Goal: Task Accomplishment & Management: Use online tool/utility

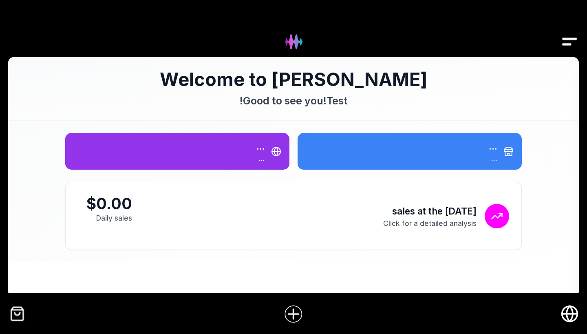
scroll to position [13, 0]
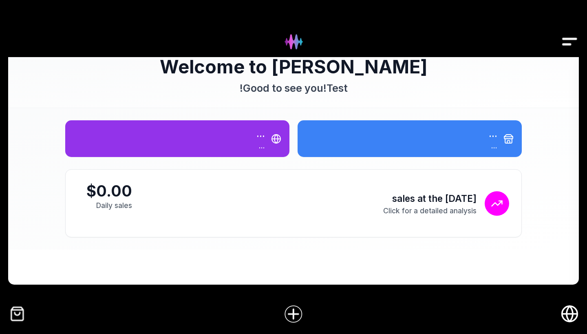
click at [570, 314] on icon "Online store" at bounding box center [569, 314] width 15 height 0
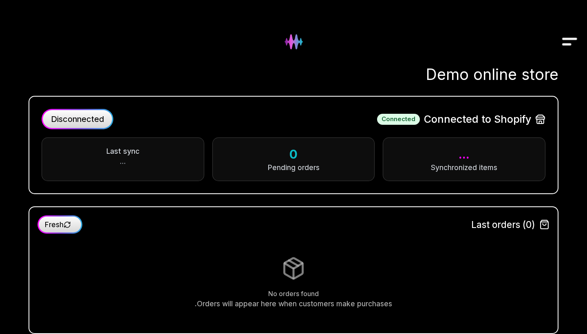
click at [85, 125] on button "Disconnected" at bounding box center [78, 119] width 72 height 20
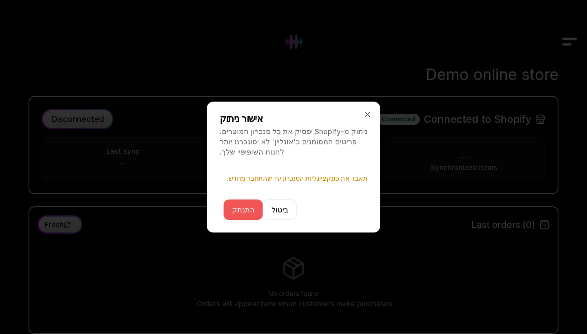
click at [241, 205] on button "התנתק" at bounding box center [243, 209] width 39 height 20
click at [244, 210] on button "התנתק" at bounding box center [243, 209] width 39 height 20
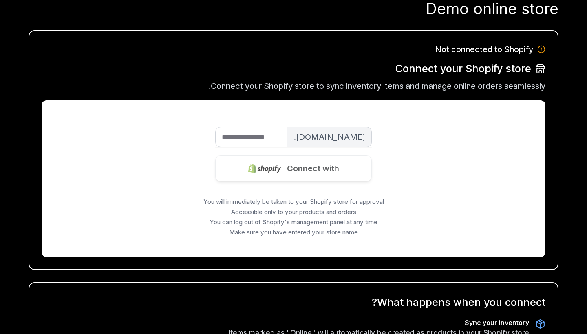
scroll to position [65, 0]
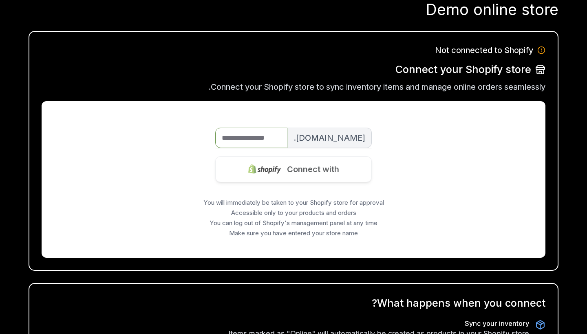
click at [260, 139] on input "Store name" at bounding box center [251, 138] width 72 height 20
type input "**********"
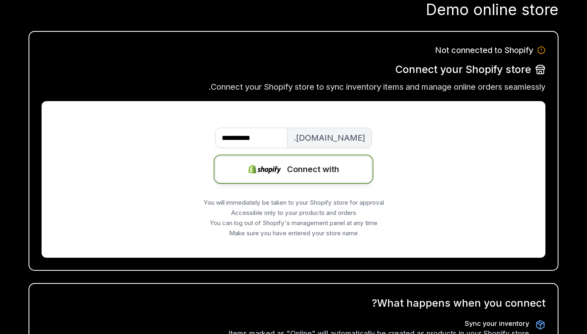
click at [292, 172] on font "Connect with" at bounding box center [313, 169] width 52 height 10
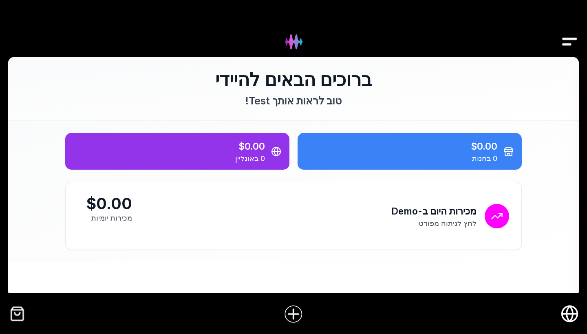
click at [570, 316] on icon "חנות אונליין" at bounding box center [570, 314] width 18 height 18
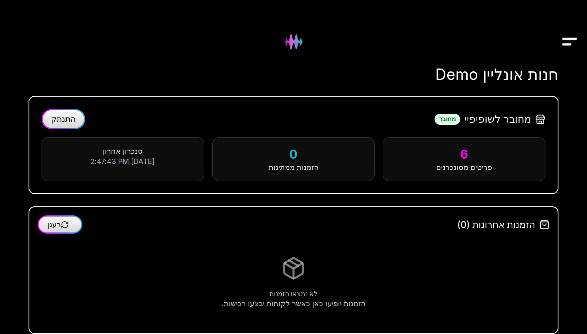
click at [56, 122] on span "התנתק" at bounding box center [63, 119] width 25 height 10
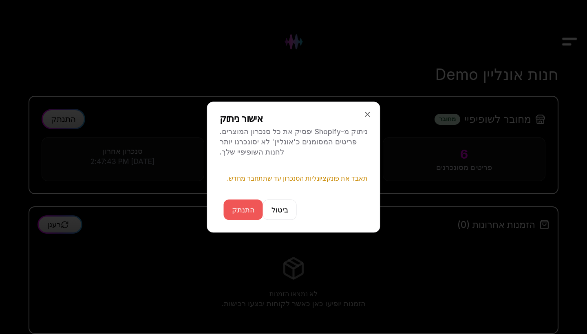
click at [245, 203] on button "התנתק" at bounding box center [243, 209] width 39 height 20
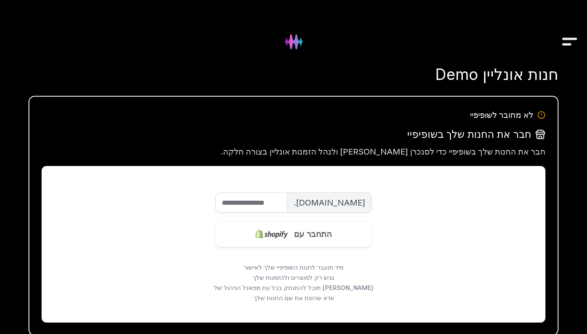
click at [567, 42] on img "Drawer" at bounding box center [570, 41] width 18 height 31
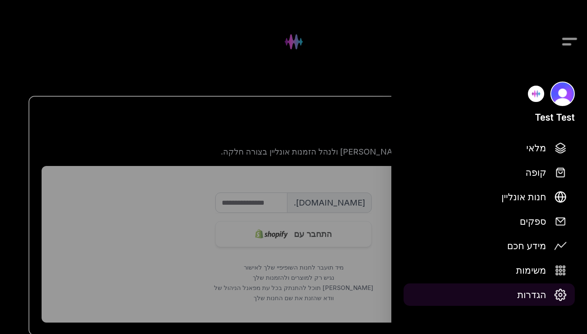
click at [540, 292] on span "הגדרות" at bounding box center [531, 294] width 29 height 14
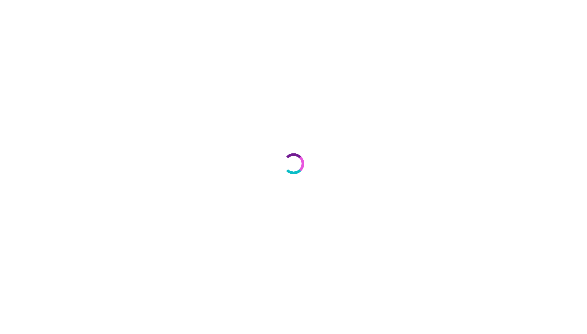
select select "**"
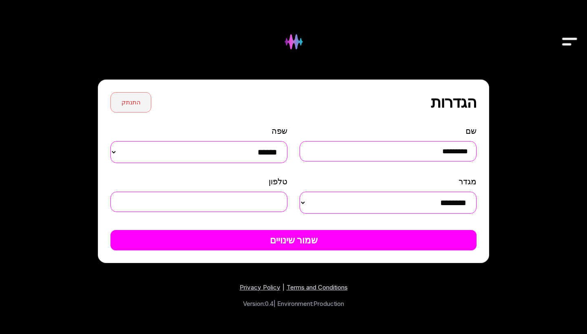
click at [122, 108] on button "התנתק" at bounding box center [130, 102] width 41 height 20
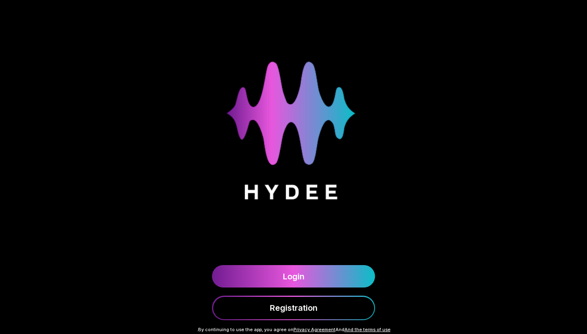
click at [473, 35] on div "Login Registration" at bounding box center [293, 160] width 587 height 320
click at [478, 66] on div "Login Registration" at bounding box center [293, 160] width 587 height 320
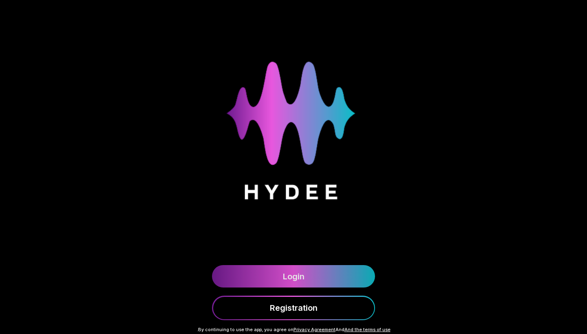
click at [301, 279] on font "Login" at bounding box center [294, 277] width 22 height 10
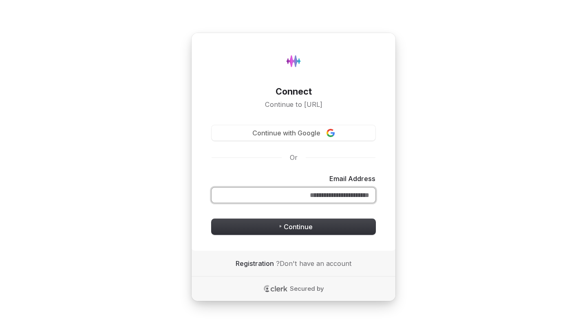
click at [298, 195] on input "Email Address" at bounding box center [294, 195] width 164 height 15
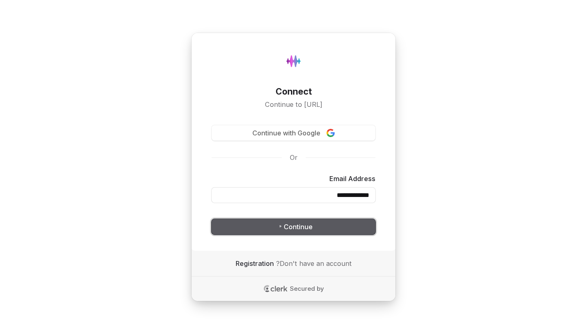
click at [307, 231] on font "Continue" at bounding box center [298, 226] width 29 height 9
type input "**********"
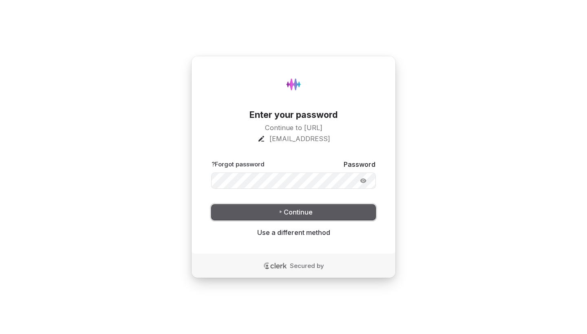
click at [324, 207] on button "Continue" at bounding box center [294, 212] width 164 height 15
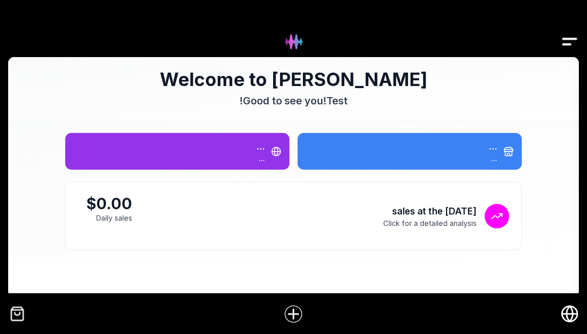
scroll to position [13, 0]
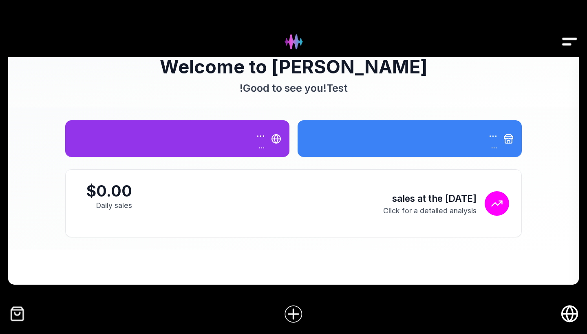
click at [571, 314] on icon "Online store" at bounding box center [570, 314] width 18 height 18
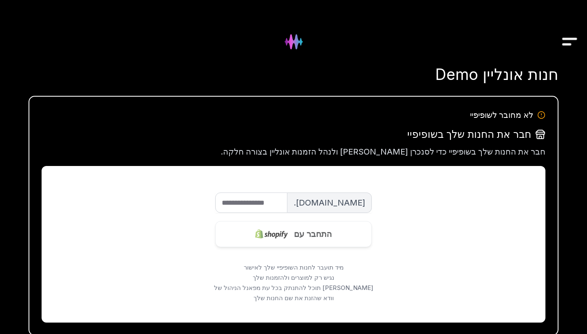
click at [275, 204] on input "שם החנות" at bounding box center [251, 202] width 72 height 20
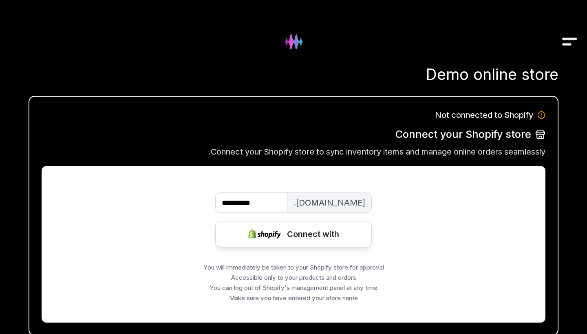
type input "**********"
click at [287, 237] on font "Connect with" at bounding box center [313, 234] width 52 height 10
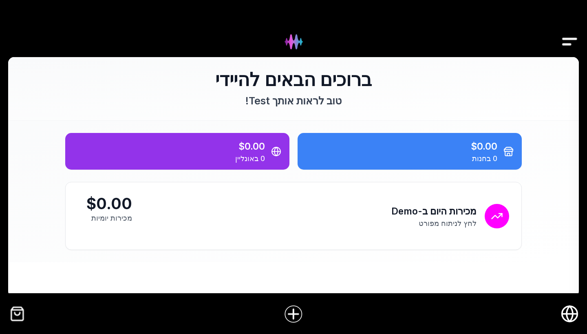
click at [202, 18] on div at bounding box center [294, 28] width 408 height 24
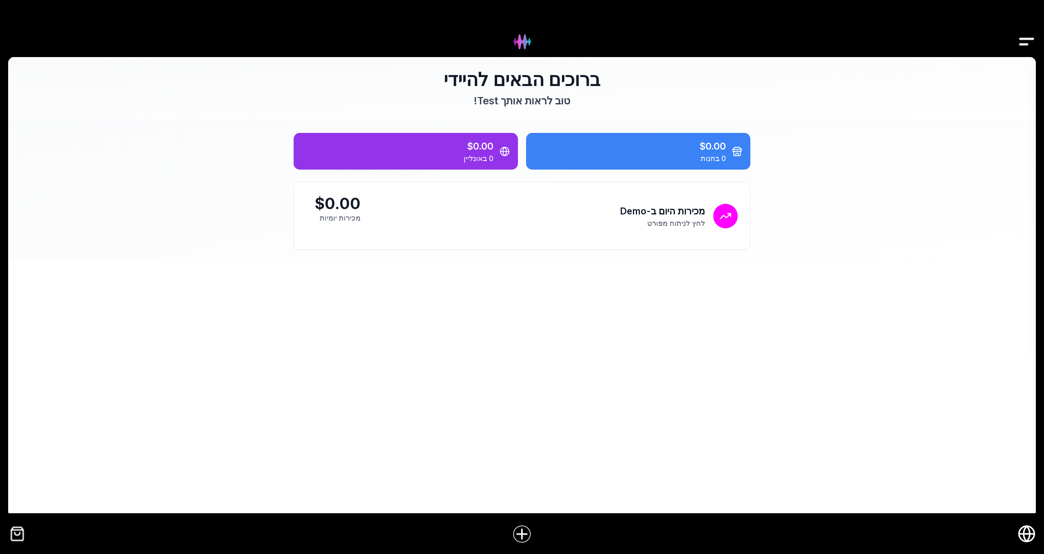
click at [1031, 530] on icon "חנות אונליין" at bounding box center [1026, 534] width 18 height 18
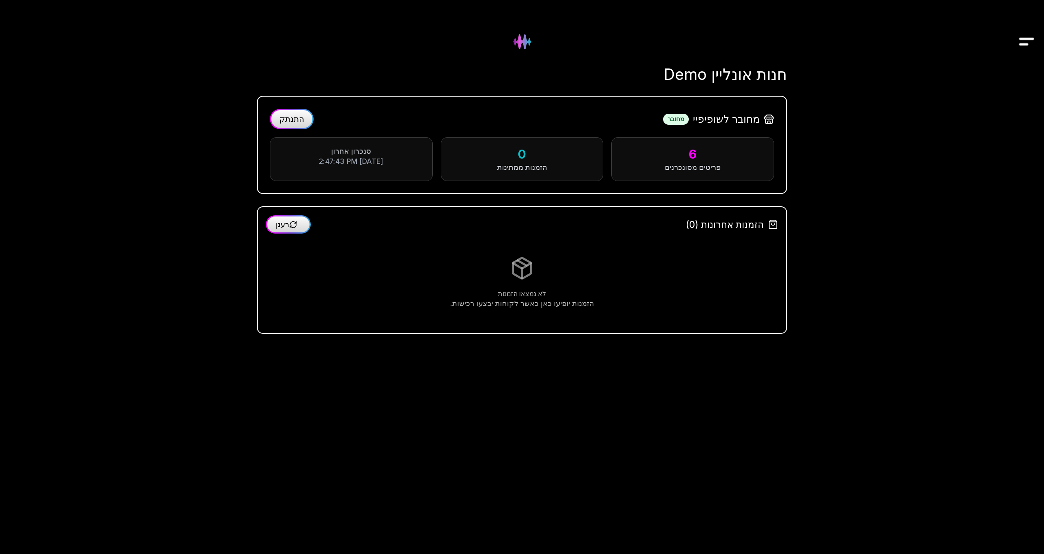
click at [305, 118] on button "התנתק" at bounding box center [292, 119] width 44 height 20
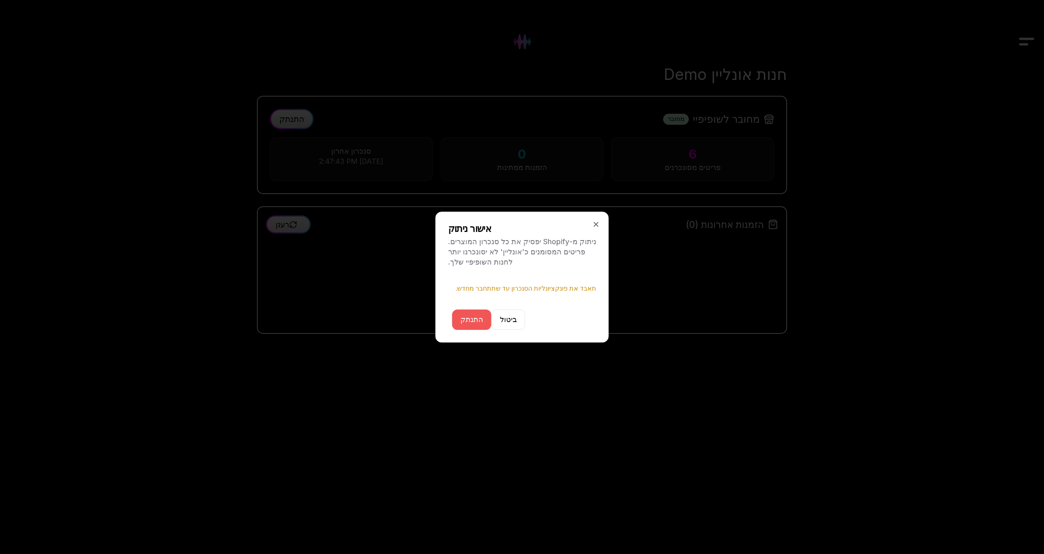
click at [464, 314] on button "התנתק" at bounding box center [471, 319] width 39 height 20
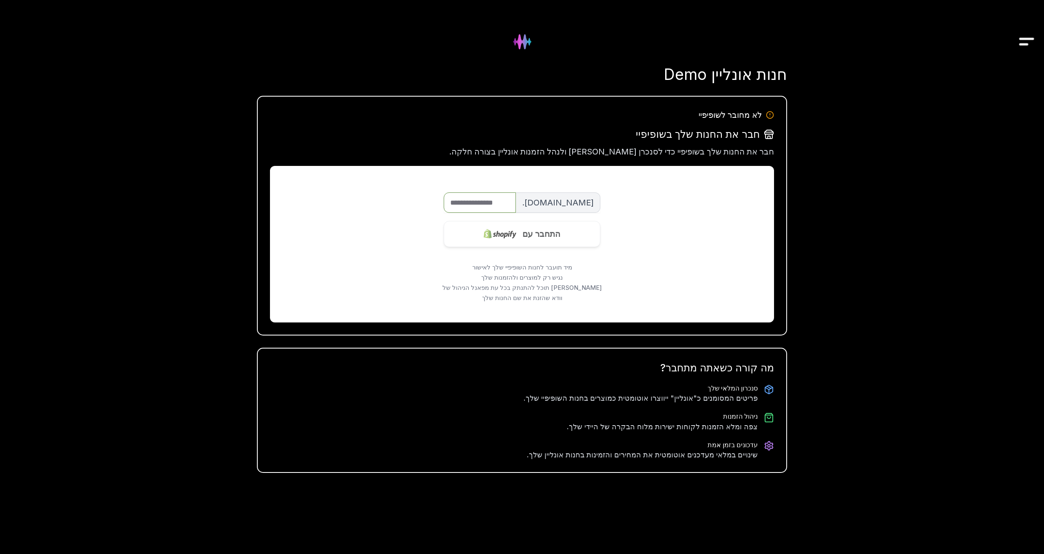
click at [490, 203] on input "שם החנות" at bounding box center [480, 202] width 72 height 20
type input "**********"
click at [510, 236] on img at bounding box center [500, 234] width 33 height 32
